Goal: Information Seeking & Learning: Understand process/instructions

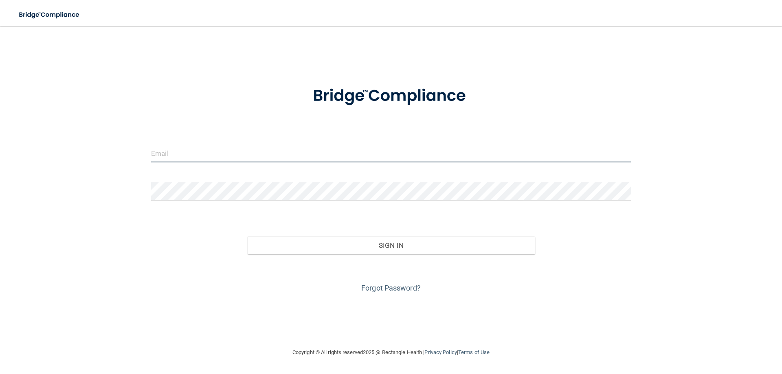
click at [213, 153] on input "email" at bounding box center [391, 153] width 480 height 18
type input "[PERSON_NAME][EMAIL_ADDRESS][DOMAIN_NAME]"
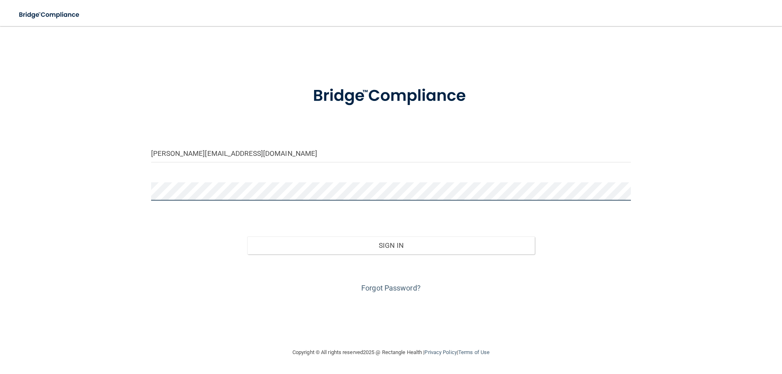
click at [247, 237] on button "Sign In" at bounding box center [391, 246] width 288 height 18
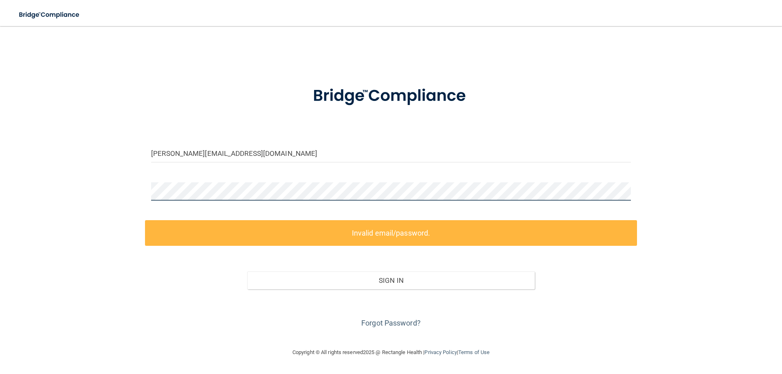
click at [138, 175] on div "beatriz@21stcenturydental.com Invalid email/password. You don't have permission…" at bounding box center [390, 186] width 749 height 305
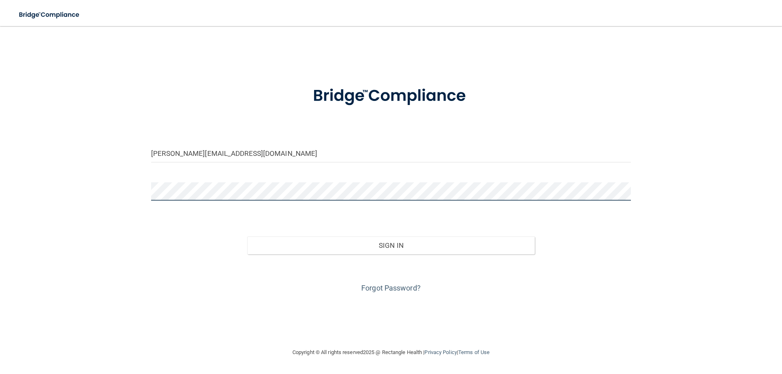
click at [247, 237] on button "Sign In" at bounding box center [391, 246] width 288 height 18
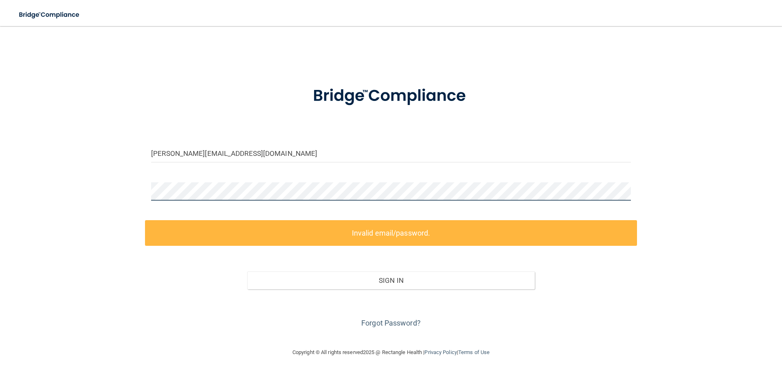
click at [134, 181] on div "beatriz@21stcenturydental.com Invalid email/password. You don't have permission…" at bounding box center [390, 186] width 749 height 305
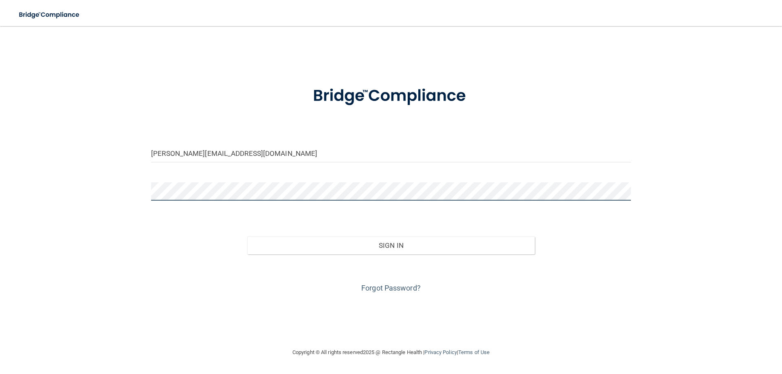
click at [247, 237] on button "Sign In" at bounding box center [391, 246] width 288 height 18
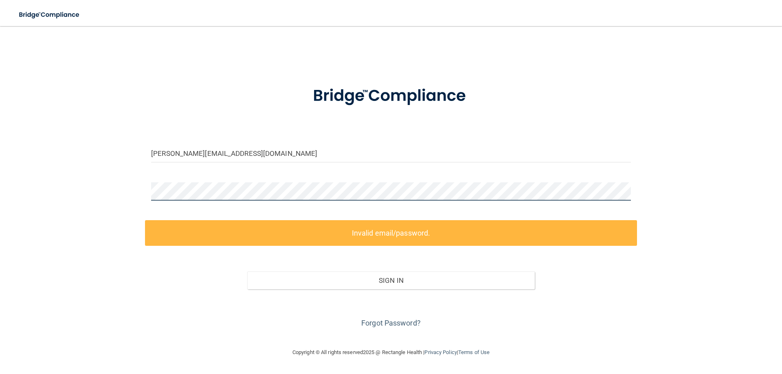
click at [127, 179] on div "beatriz@21stcenturydental.com Invalid email/password. You don't have permission…" at bounding box center [390, 186] width 749 height 305
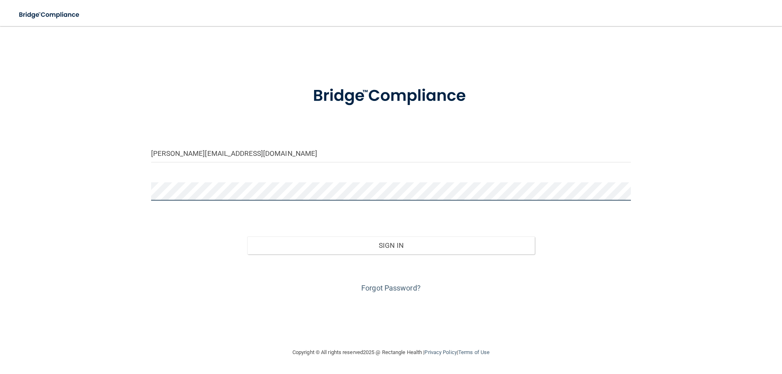
click at [247, 237] on button "Sign In" at bounding box center [391, 246] width 288 height 18
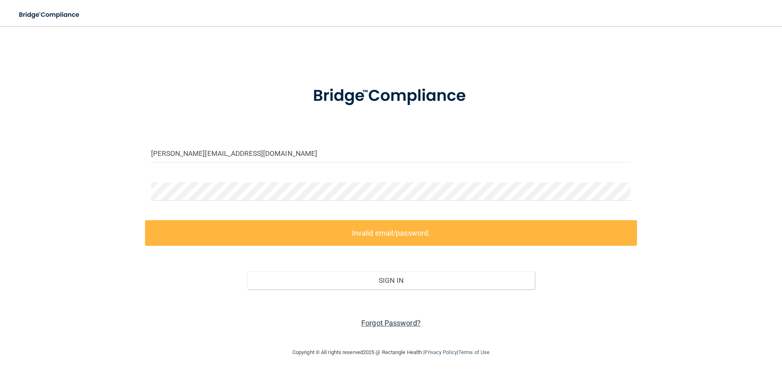
click at [402, 323] on link "Forgot Password?" at bounding box center [390, 323] width 59 height 9
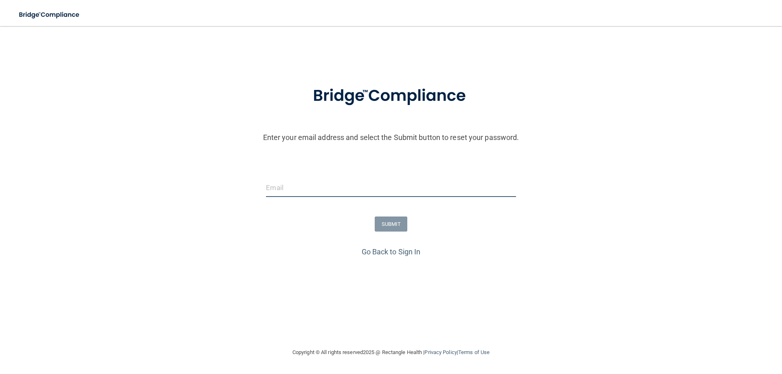
click at [307, 186] on input "email" at bounding box center [391, 188] width 250 height 18
type input "[PERSON_NAME][EMAIL_ADDRESS][DOMAIN_NAME]"
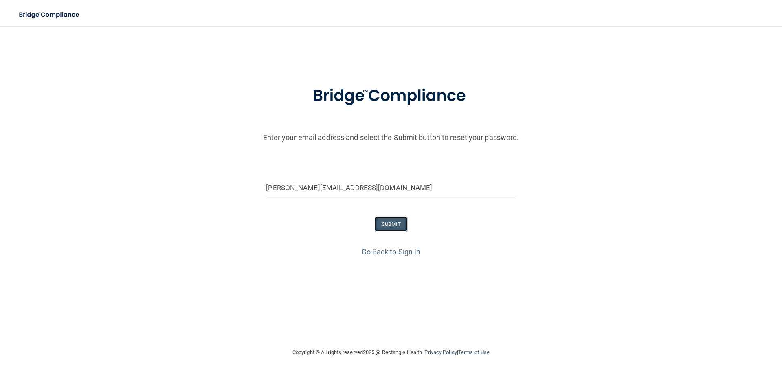
click at [386, 224] on button "SUBMIT" at bounding box center [391, 224] width 33 height 15
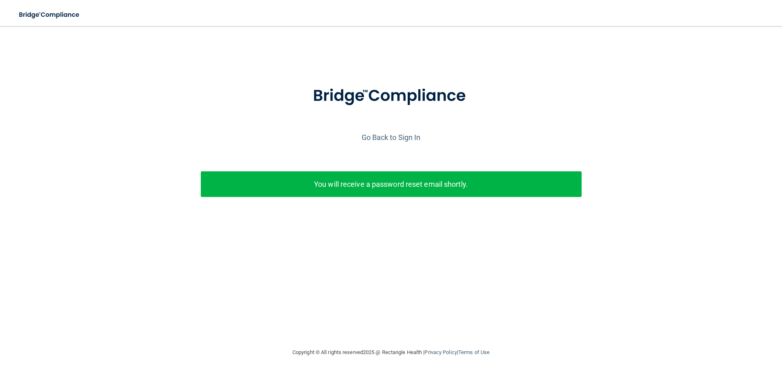
drag, startPoint x: 363, startPoint y: 191, endPoint x: 372, endPoint y: 168, distance: 24.5
click at [364, 184] on p "You will receive a password reset email shortly." at bounding box center [391, 184] width 368 height 13
click at [387, 139] on link "Go Back to Sign In" at bounding box center [391, 137] width 59 height 9
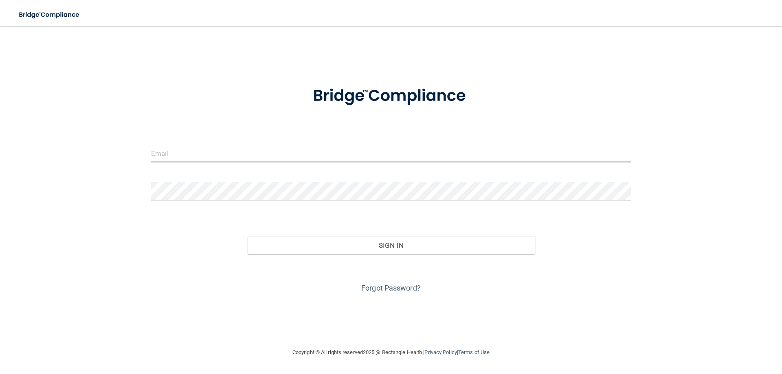
click at [240, 158] on input "email" at bounding box center [391, 153] width 480 height 18
type input "[PERSON_NAME][EMAIL_ADDRESS][DOMAIN_NAME]"
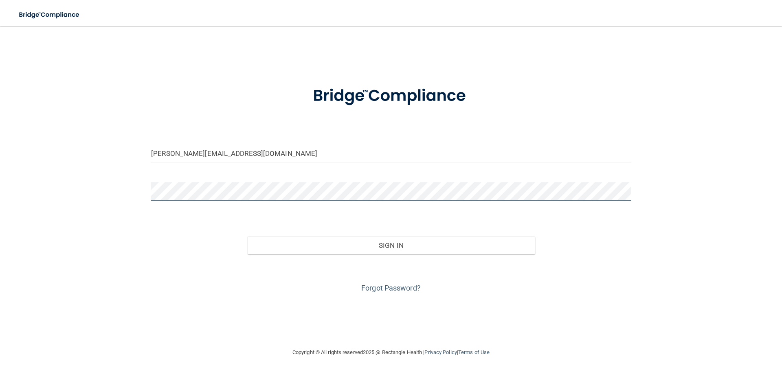
click at [247, 237] on button "Sign In" at bounding box center [391, 246] width 288 height 18
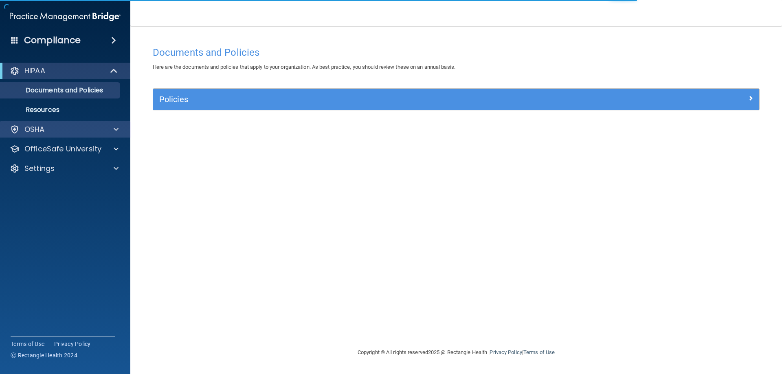
click at [59, 136] on div "OSHA" at bounding box center [65, 129] width 131 height 16
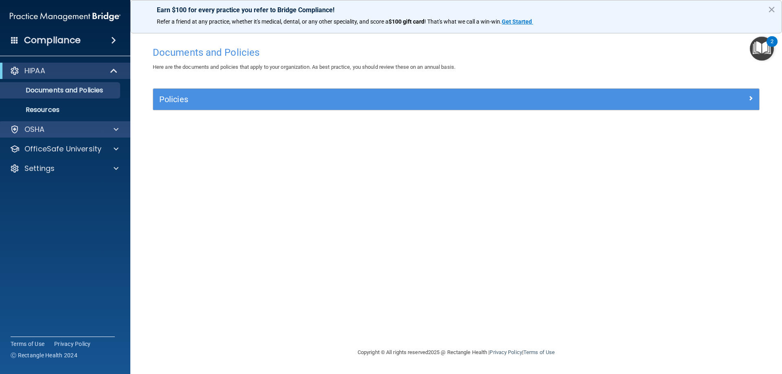
click at [68, 135] on div "OSHA" at bounding box center [65, 129] width 131 height 16
click at [115, 72] on span at bounding box center [114, 71] width 7 height 10
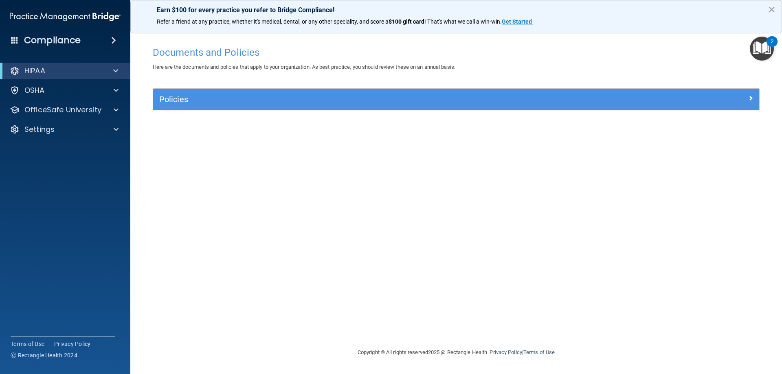
click at [111, 39] on span at bounding box center [113, 40] width 5 height 10
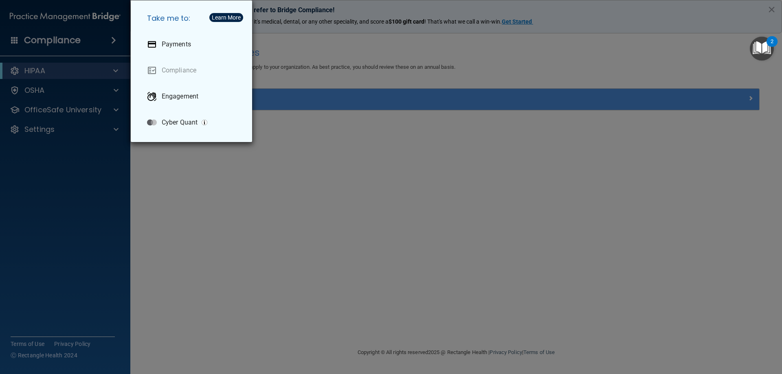
drag, startPoint x: 90, startPoint y: 170, endPoint x: 68, endPoint y: 100, distance: 73.2
click at [88, 158] on div "Take me to: Payments Compliance Engagement Cyber Quant" at bounding box center [391, 187] width 782 height 374
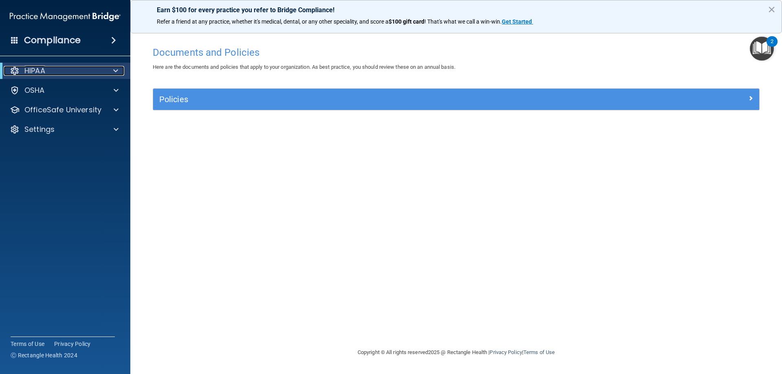
click at [68, 74] on div "HIPAA" at bounding box center [54, 71] width 101 height 10
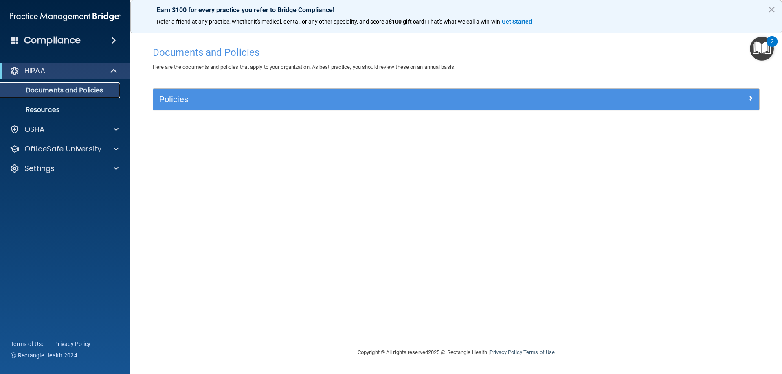
click at [65, 93] on p "Documents and Policies" at bounding box center [60, 90] width 111 height 8
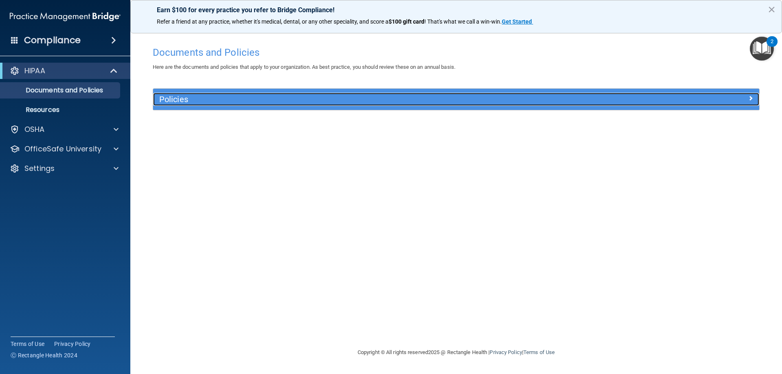
click at [178, 97] on h5 "Policies" at bounding box center [380, 99] width 442 height 9
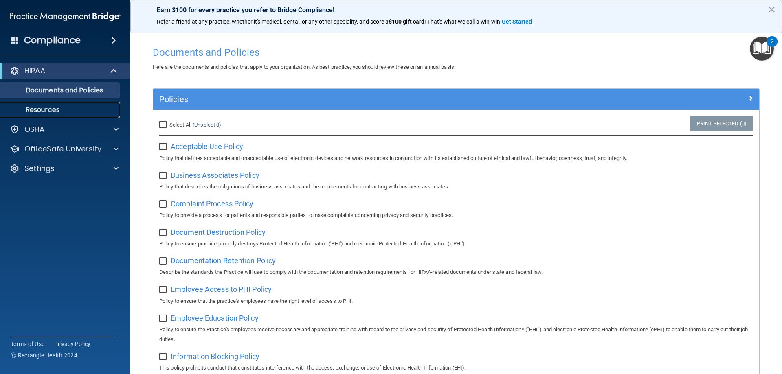
click at [54, 110] on p "Resources" at bounding box center [60, 110] width 111 height 8
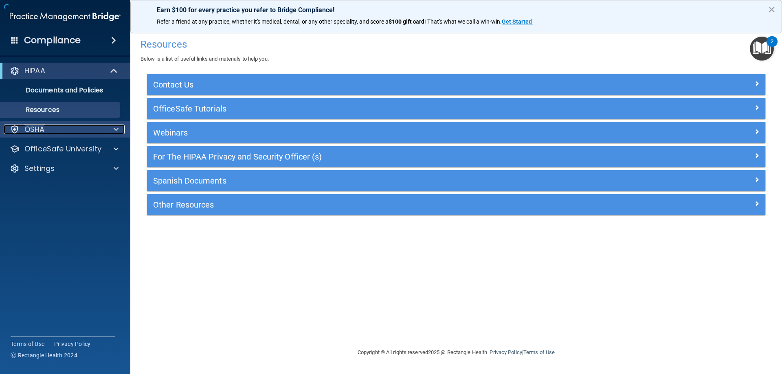
click at [49, 128] on div "OSHA" at bounding box center [54, 130] width 101 height 10
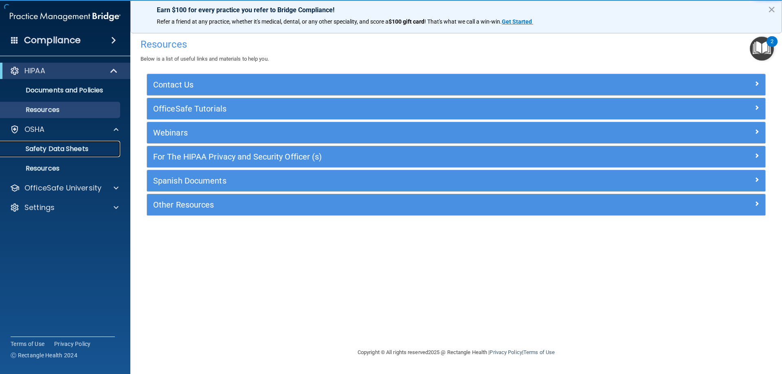
click at [60, 150] on p "Safety Data Sheets" at bounding box center [60, 149] width 111 height 8
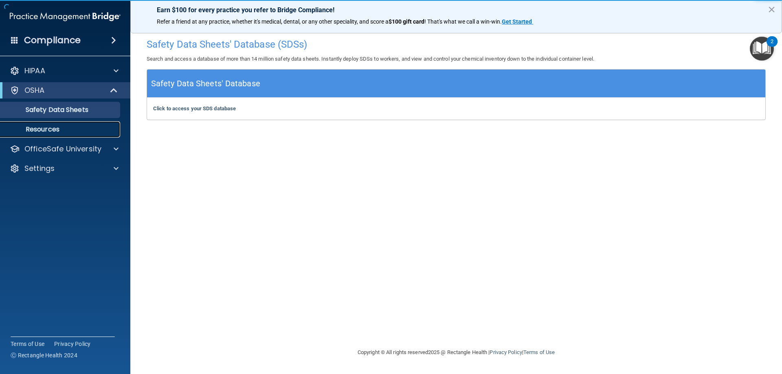
click at [57, 132] on p "Resources" at bounding box center [60, 129] width 111 height 8
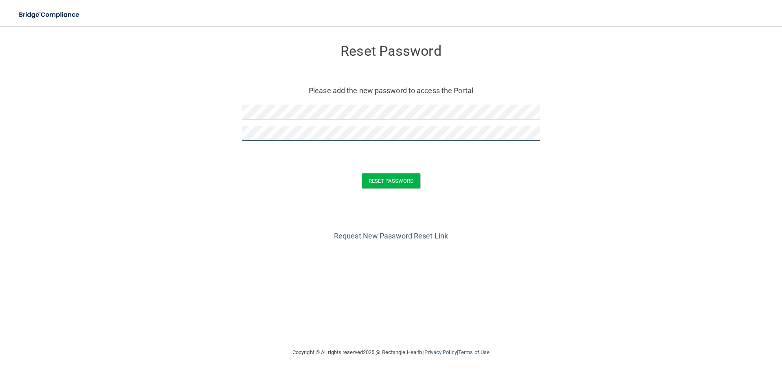
click at [362, 173] on button "Reset Password" at bounding box center [391, 180] width 59 height 15
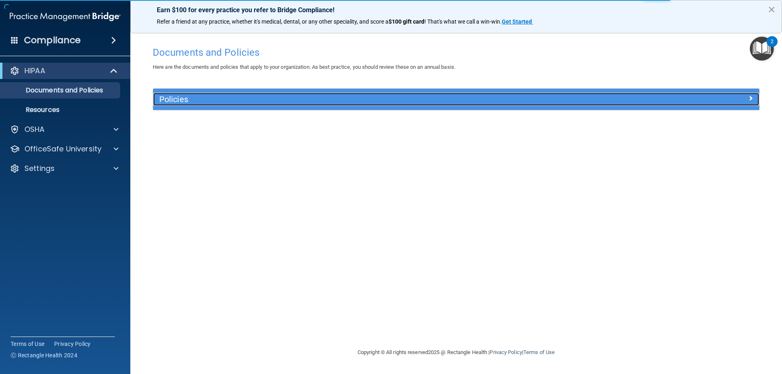
click at [189, 102] on h5 "Policies" at bounding box center [380, 99] width 442 height 9
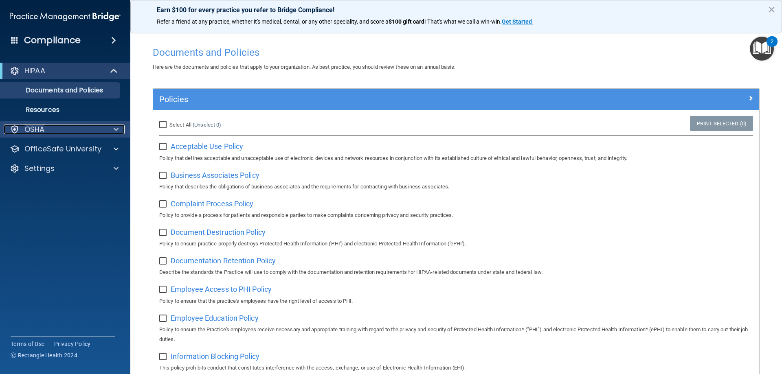
click at [47, 129] on div "OSHA" at bounding box center [54, 130] width 101 height 10
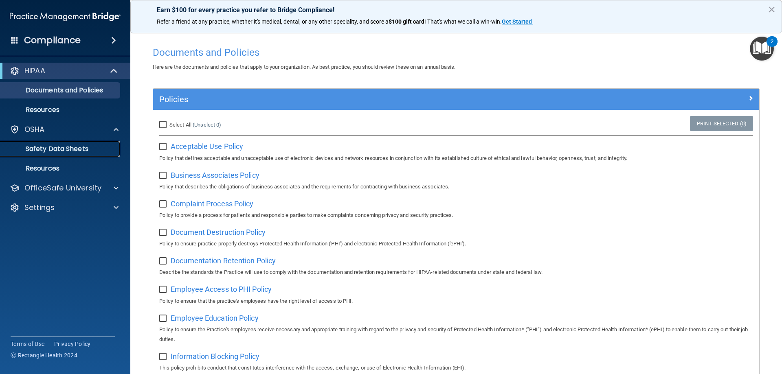
click at [77, 151] on p "Safety Data Sheets" at bounding box center [60, 149] width 111 height 8
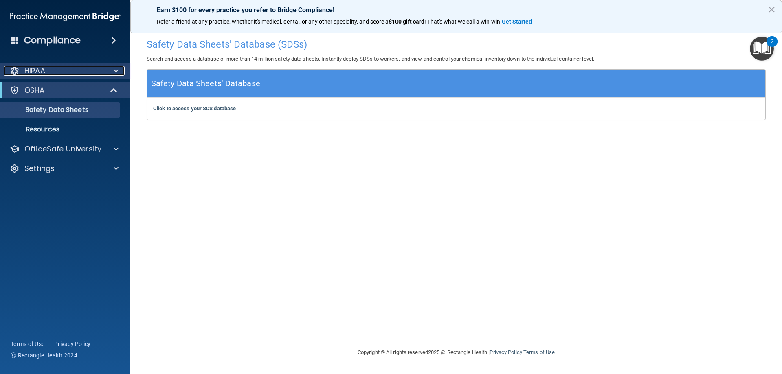
click at [114, 71] on span at bounding box center [116, 71] width 5 height 10
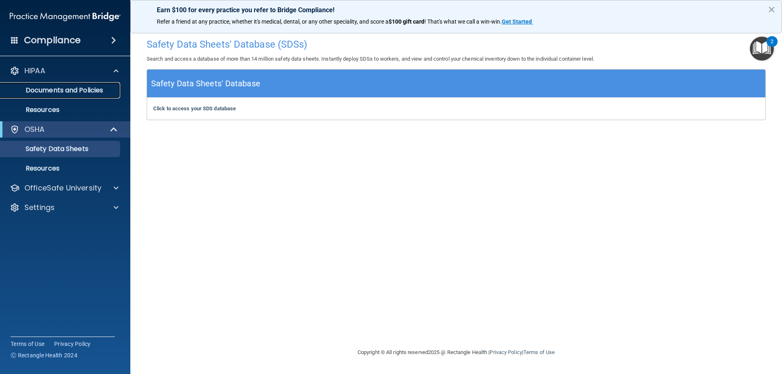
click at [80, 88] on p "Documents and Policies" at bounding box center [60, 90] width 111 height 8
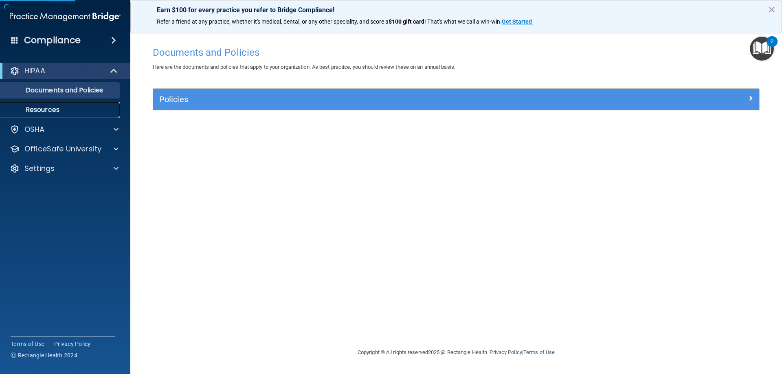
click at [66, 110] on p "Resources" at bounding box center [60, 110] width 111 height 8
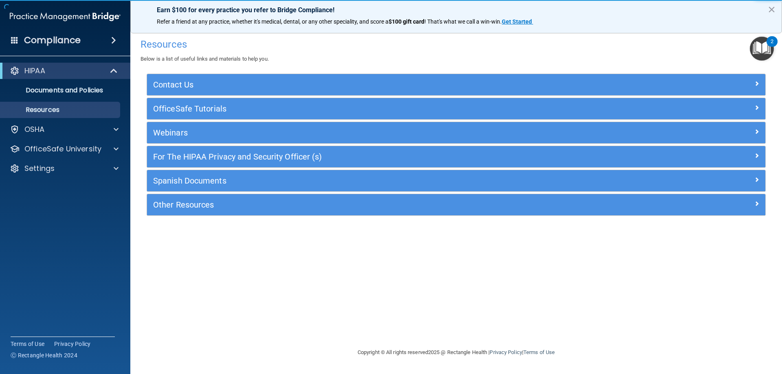
click at [764, 53] on img "Open Resource Center, 2 new notifications" at bounding box center [762, 49] width 24 height 24
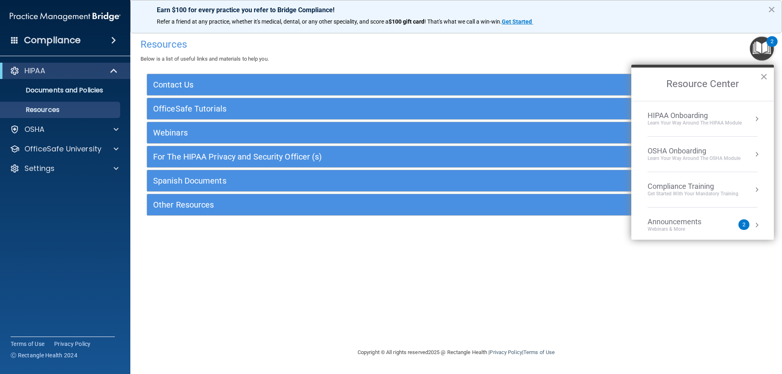
click at [701, 115] on div "HIPAA Onboarding" at bounding box center [694, 115] width 94 height 9
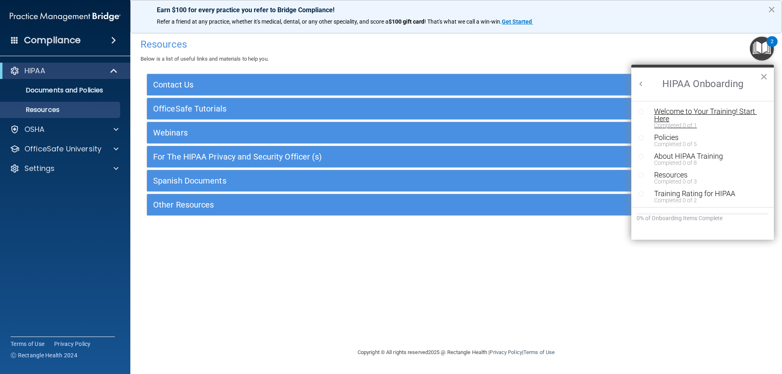
click at [687, 123] on div "Completed 0 of 1" at bounding box center [705, 126] width 103 height 6
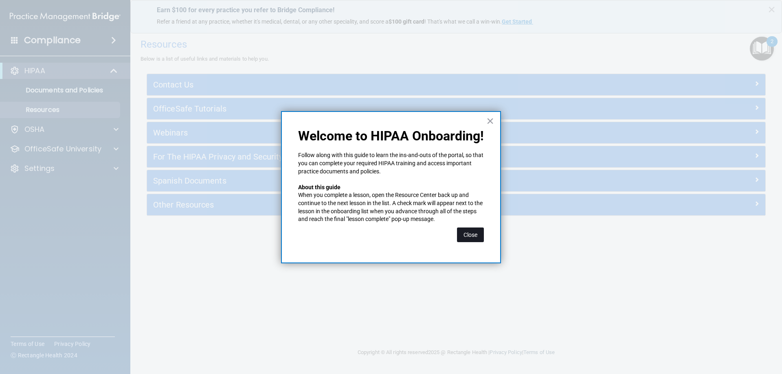
click at [474, 239] on button "Close" at bounding box center [470, 235] width 27 height 15
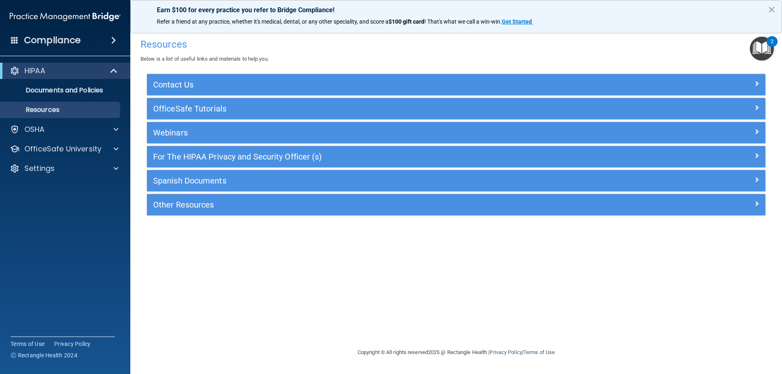
click at [767, 49] on img "Open Resource Center, 2 new notifications" at bounding box center [762, 49] width 24 height 24
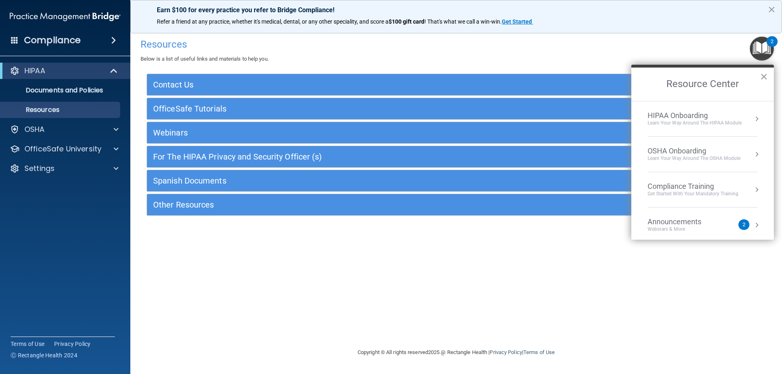
click at [702, 115] on div "HIPAA Onboarding" at bounding box center [694, 115] width 94 height 9
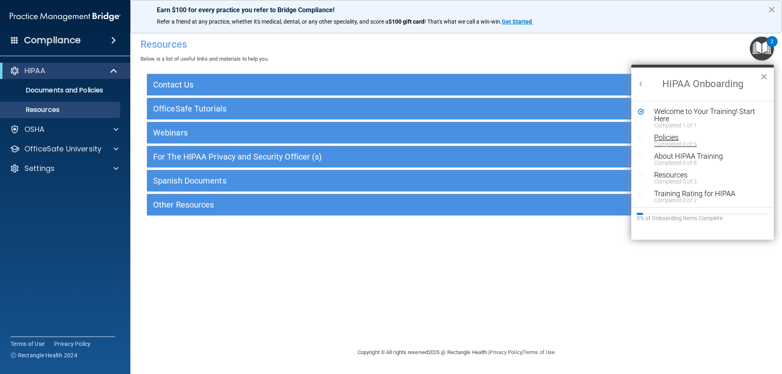
click at [668, 137] on div "Policies" at bounding box center [705, 137] width 103 height 7
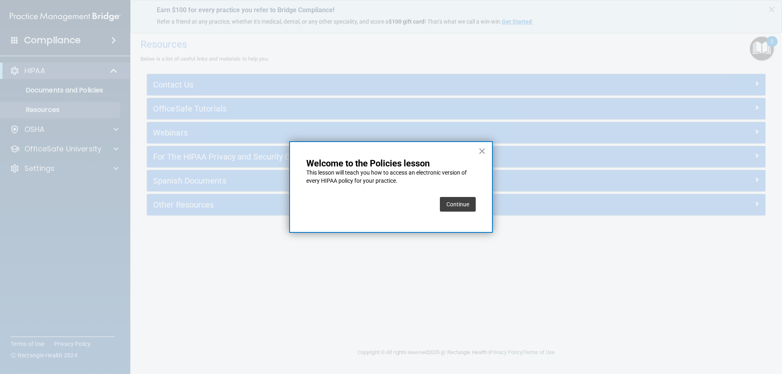
click at [462, 207] on button "Continue" at bounding box center [458, 204] width 36 height 15
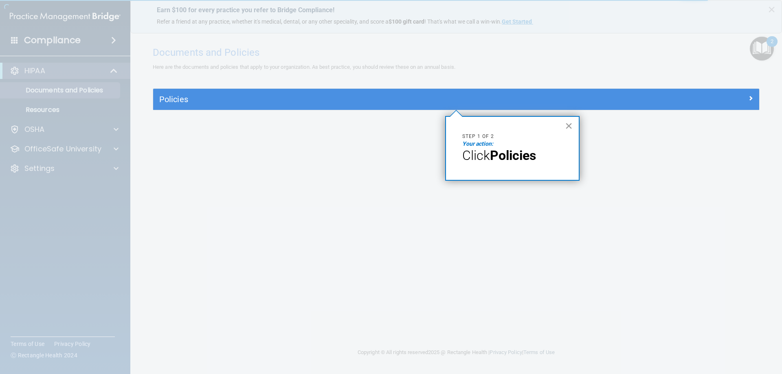
click at [568, 125] on button "×" at bounding box center [569, 125] width 8 height 13
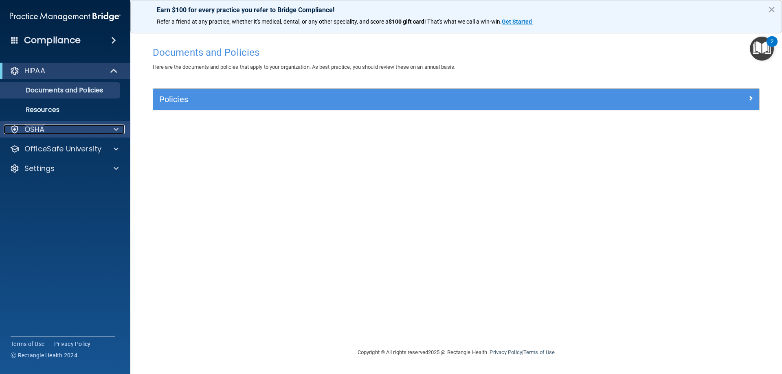
click at [61, 131] on div "OSHA" at bounding box center [54, 130] width 101 height 10
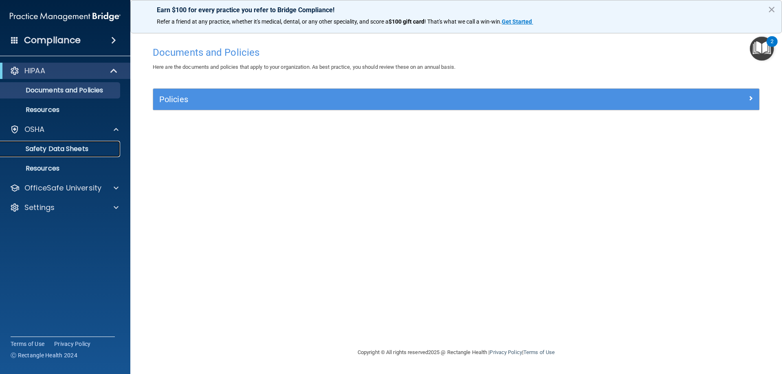
click at [67, 149] on p "Safety Data Sheets" at bounding box center [60, 149] width 111 height 8
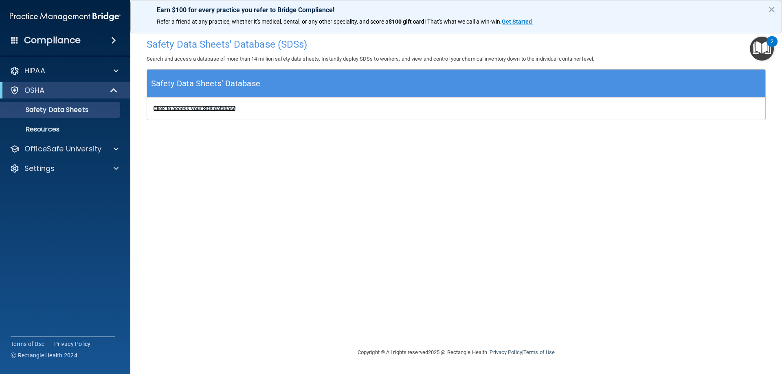
click at [215, 112] on b "Click to access your SDS database" at bounding box center [194, 108] width 83 height 6
click at [50, 131] on p "Resources" at bounding box center [60, 129] width 111 height 8
